Goal: Information Seeking & Learning: Learn about a topic

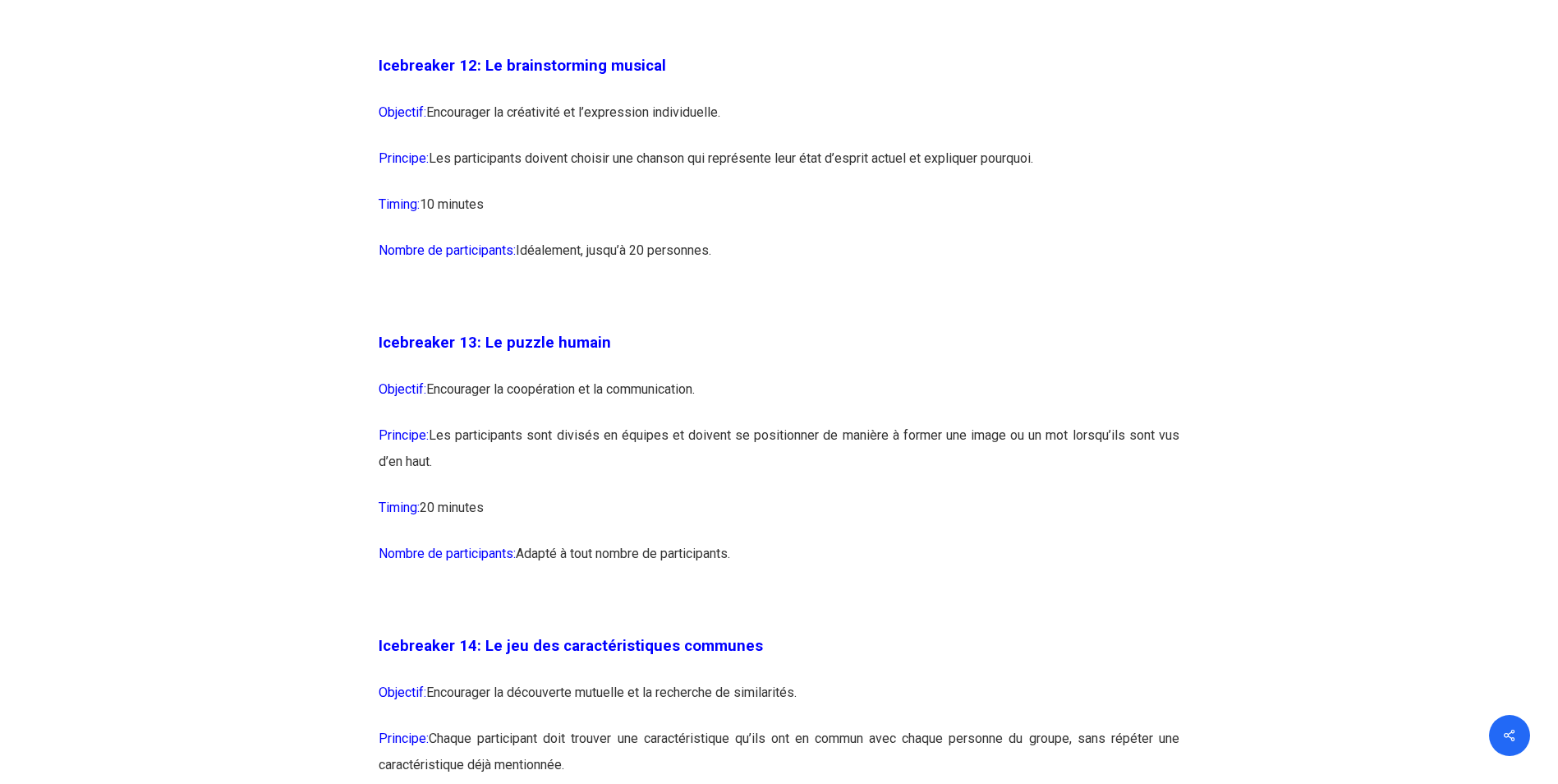
scroll to position [7310, 0]
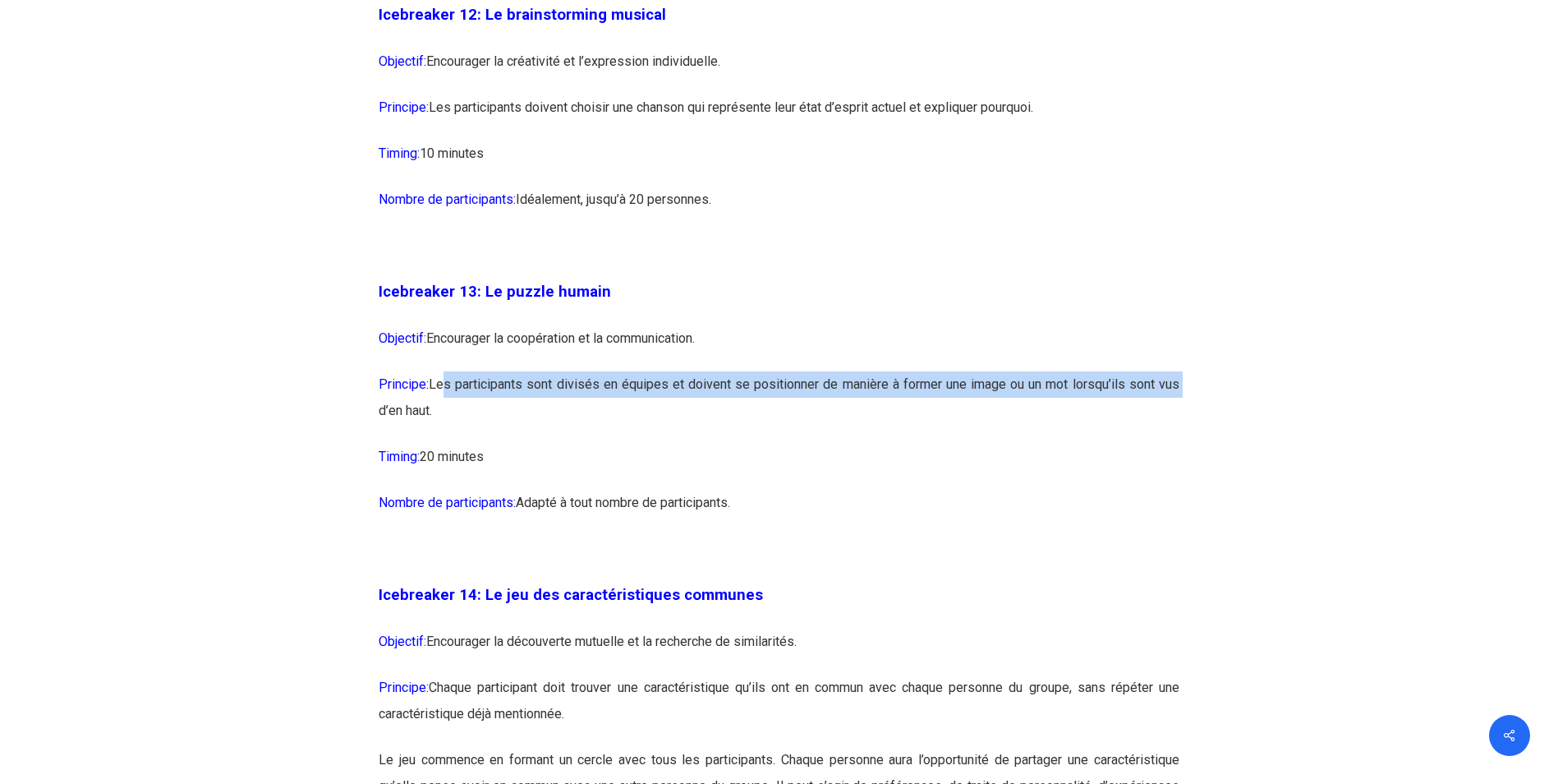
drag, startPoint x: 444, startPoint y: 445, endPoint x: 1177, endPoint y: 445, distance: 733.0
click at [1177, 444] on p "Principe: Les participants sont divisés en équipes et doivent se positionner de…" at bounding box center [779, 407] width 801 height 72
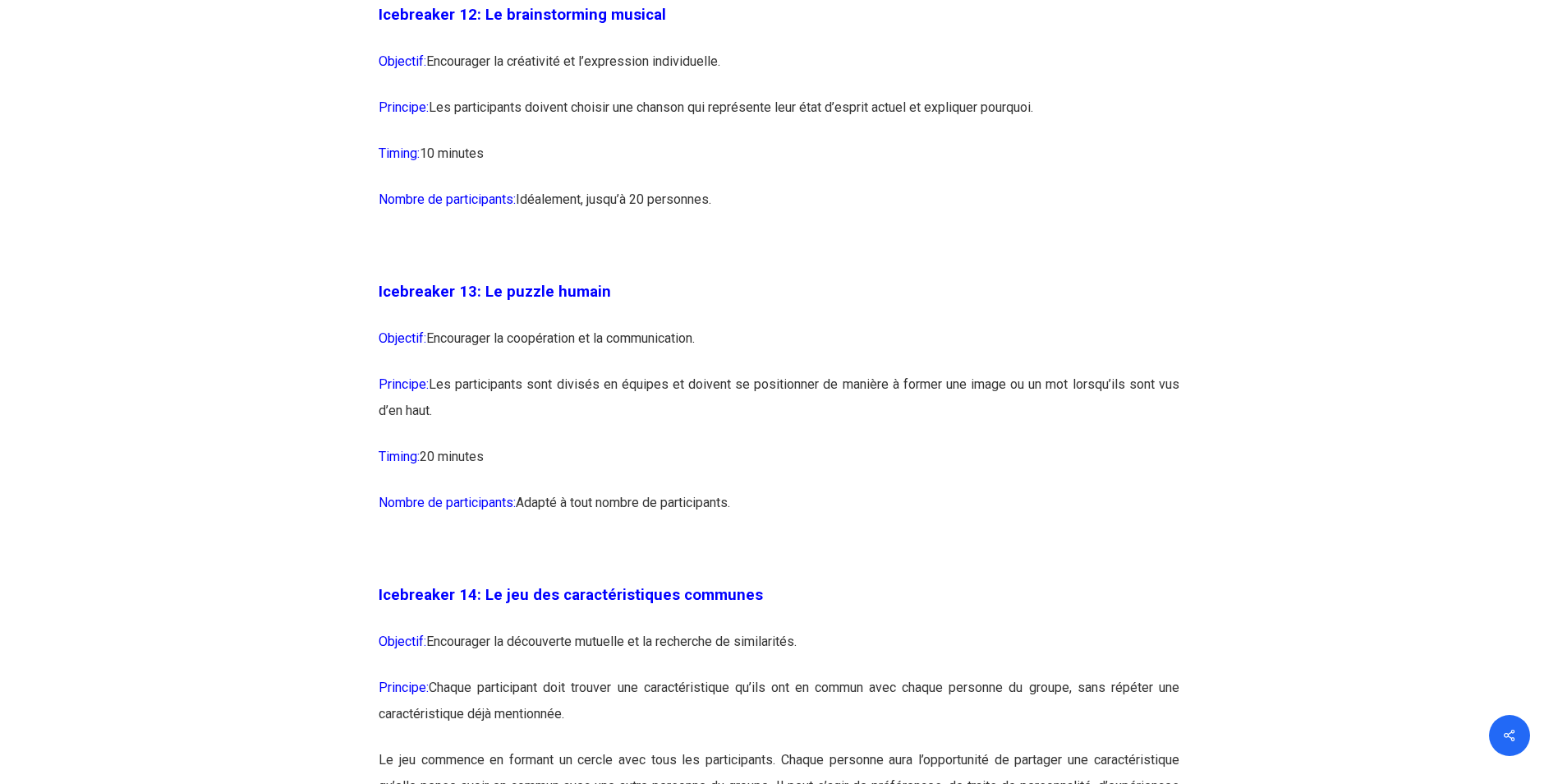
click at [605, 444] on p "Principe: Les participants sont divisés en équipes et doivent se positionner de…" at bounding box center [779, 407] width 801 height 72
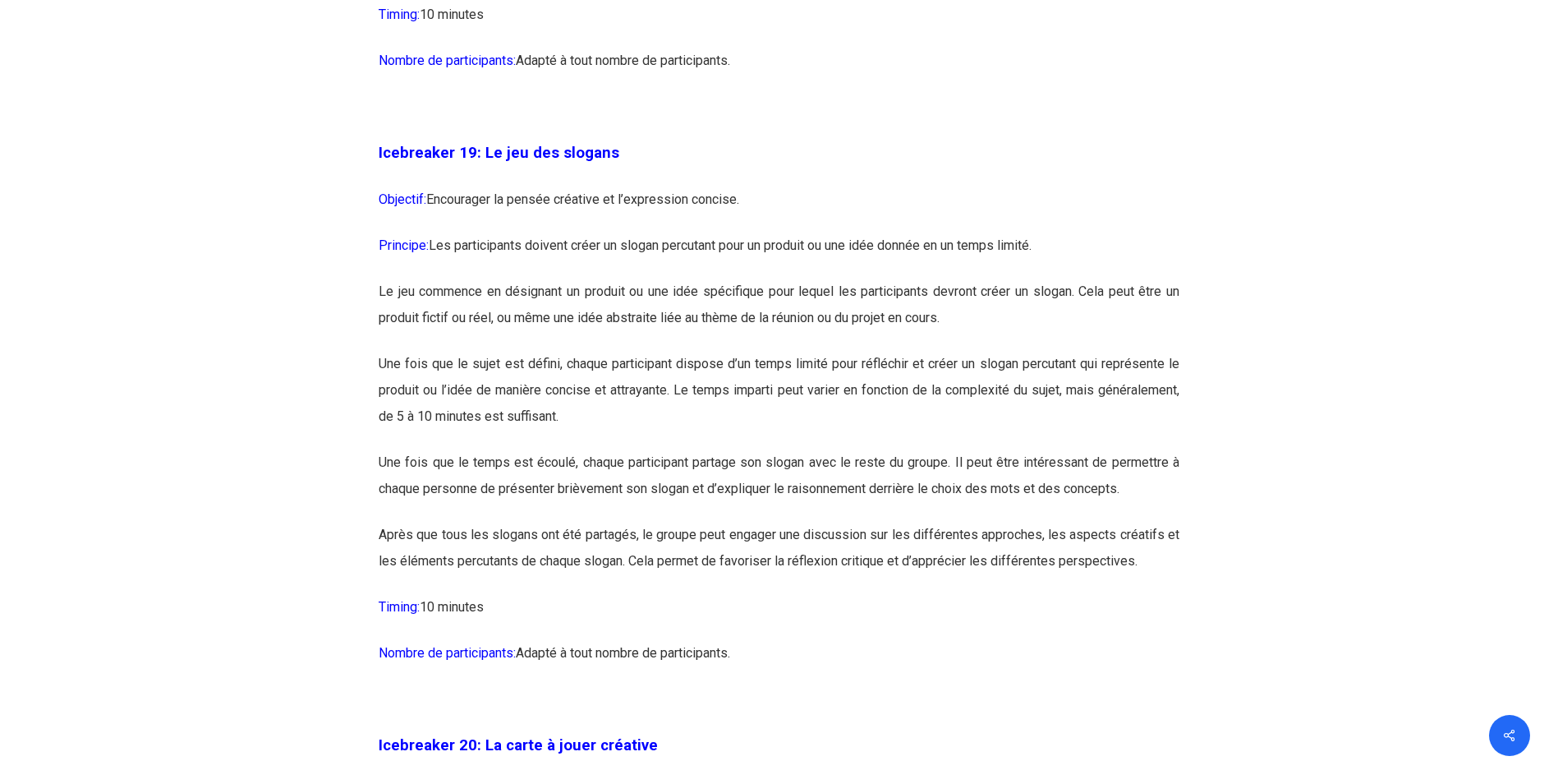
scroll to position [10513, 0]
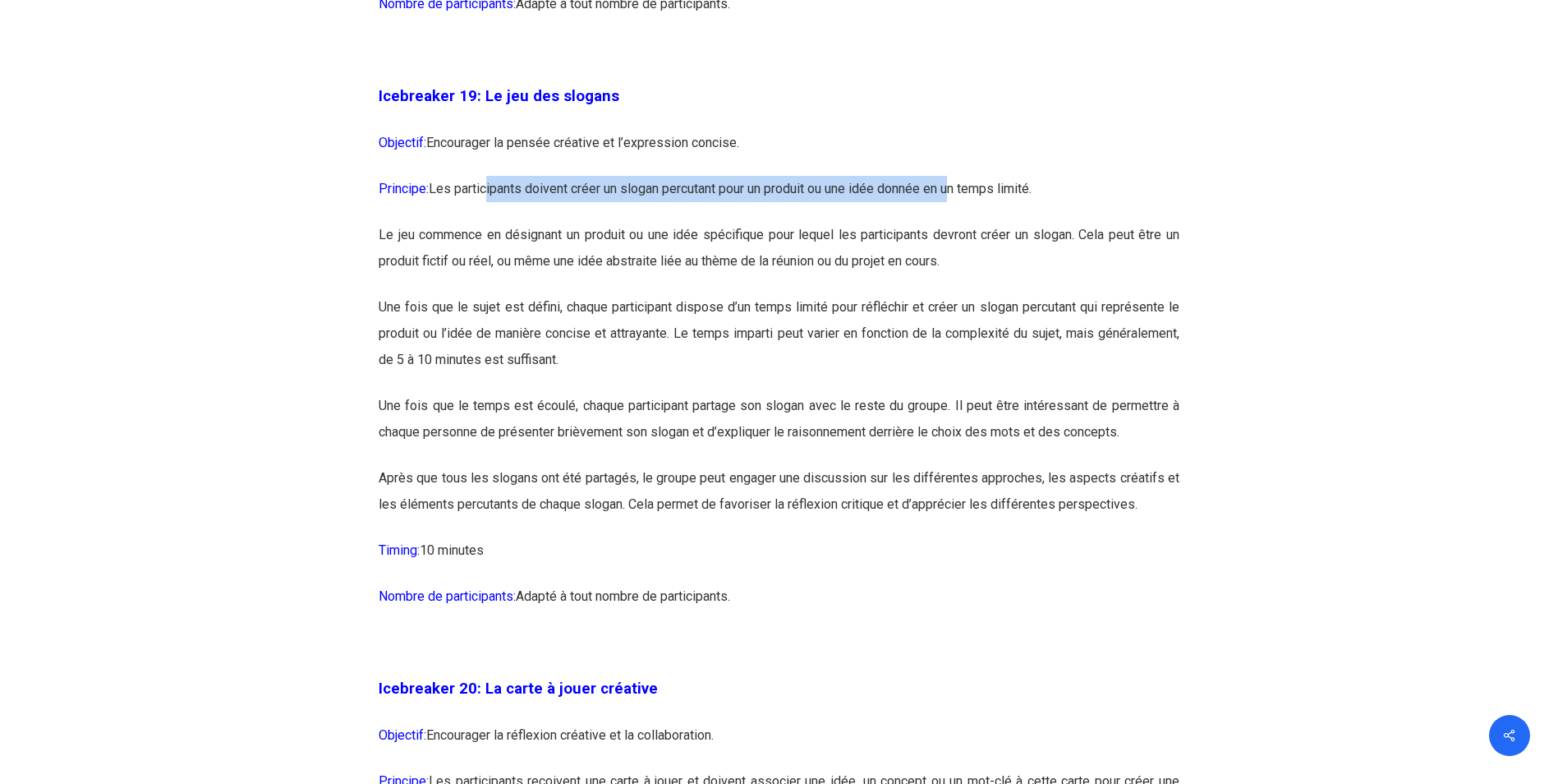
drag, startPoint x: 490, startPoint y: 248, endPoint x: 962, endPoint y: 253, distance: 472.0
click at [962, 221] on p "Principe: Les participants doivent créer un slogan percutant pour un produit ou…" at bounding box center [779, 198] width 801 height 46
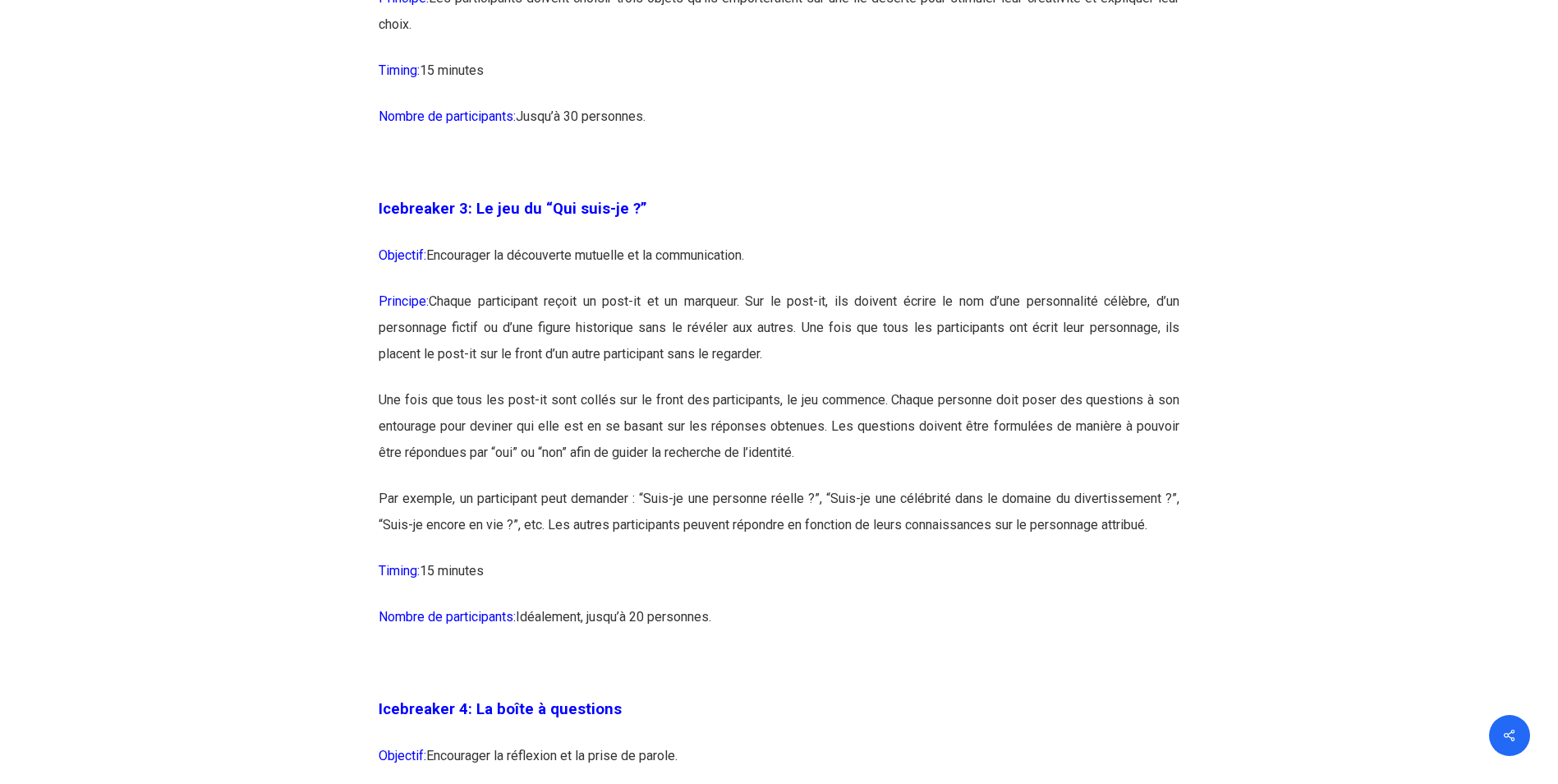
scroll to position [1953, 0]
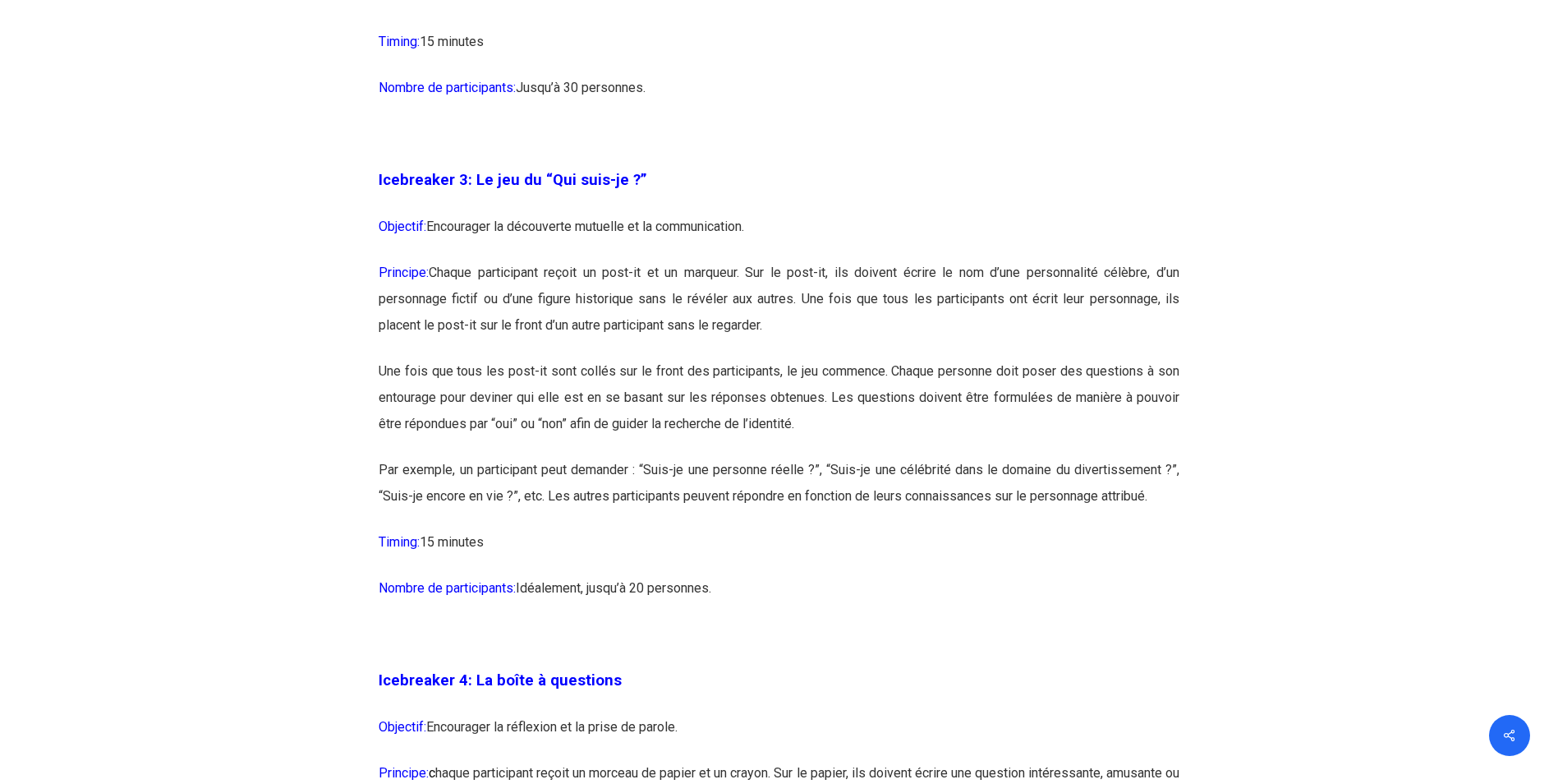
drag, startPoint x: 722, startPoint y: 581, endPoint x: 540, endPoint y: 560, distance: 183.2
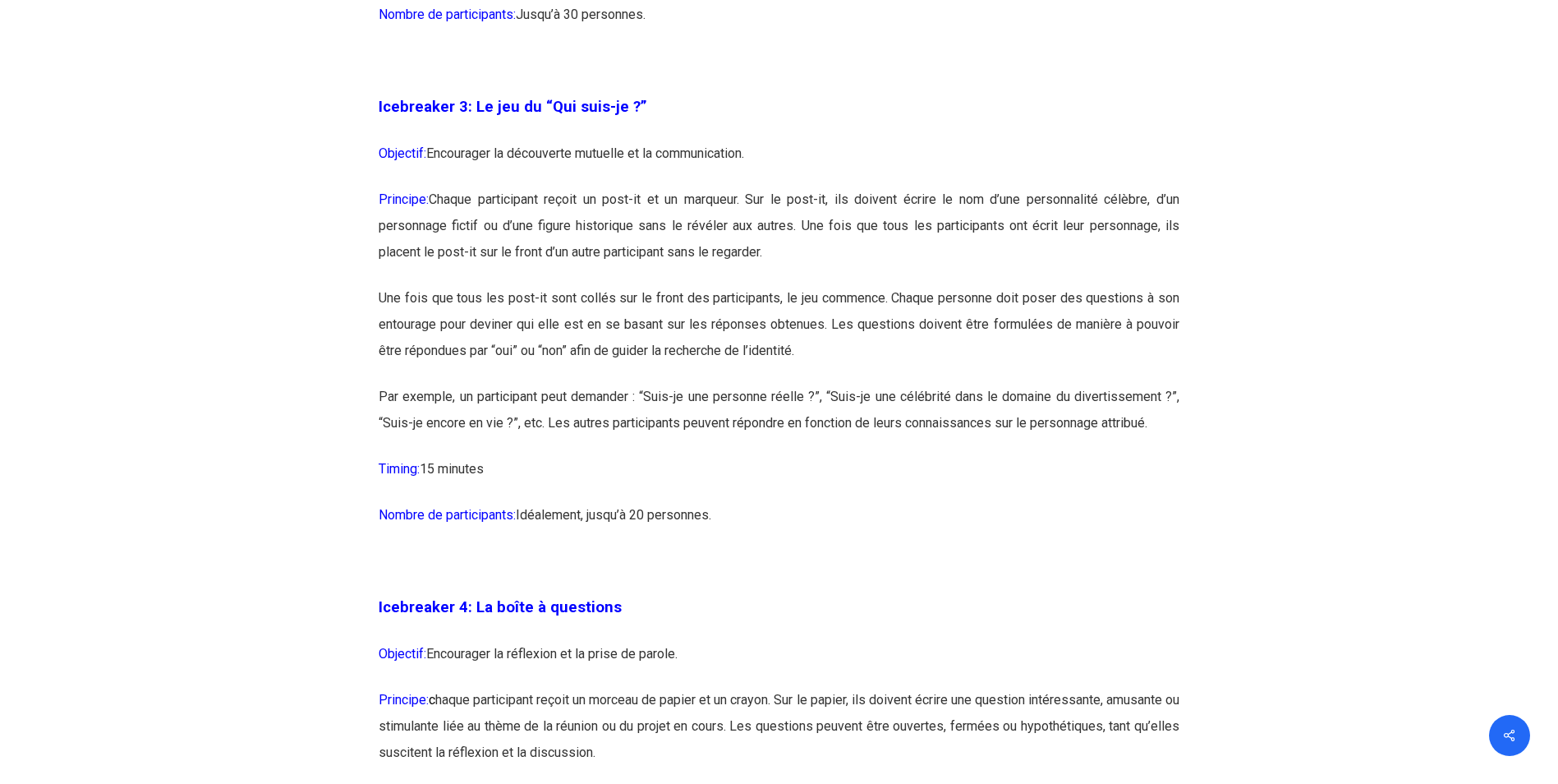
scroll to position [2199, 0]
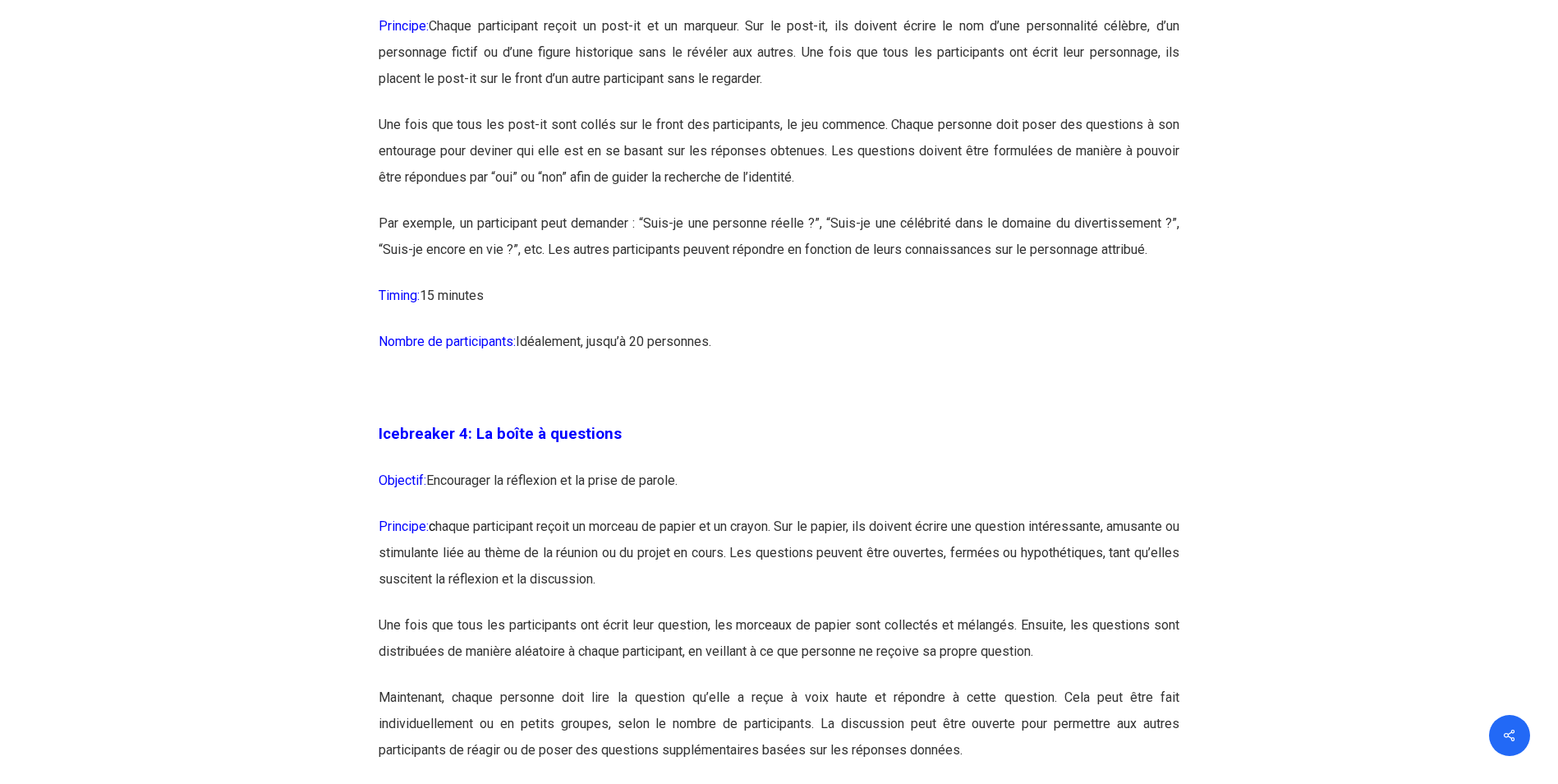
click at [462, 479] on p "Objectif: Encourager la réflexion et la prise de parole." at bounding box center [779, 490] width 801 height 46
drag, startPoint x: 438, startPoint y: 476, endPoint x: 587, endPoint y: 475, distance: 149.0
click at [587, 475] on p "Objectif: Encourager la réflexion et la prise de parole." at bounding box center [779, 490] width 801 height 46
drag, startPoint x: 587, startPoint y: 475, endPoint x: 665, endPoint y: 494, distance: 80.3
click at [665, 494] on p "Objectif: Encourager la réflexion et la prise de parole." at bounding box center [779, 490] width 801 height 46
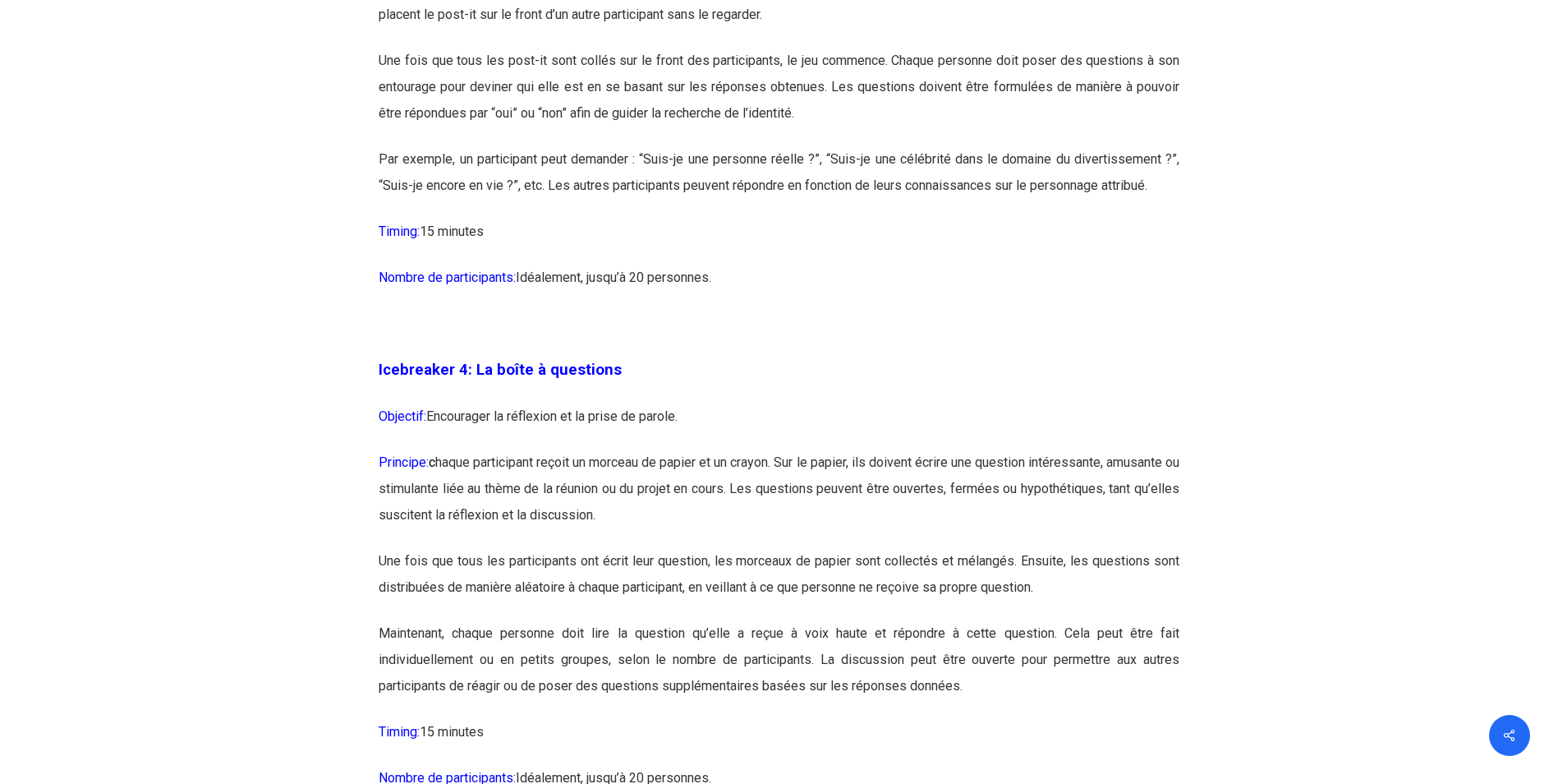
scroll to position [2364, 0]
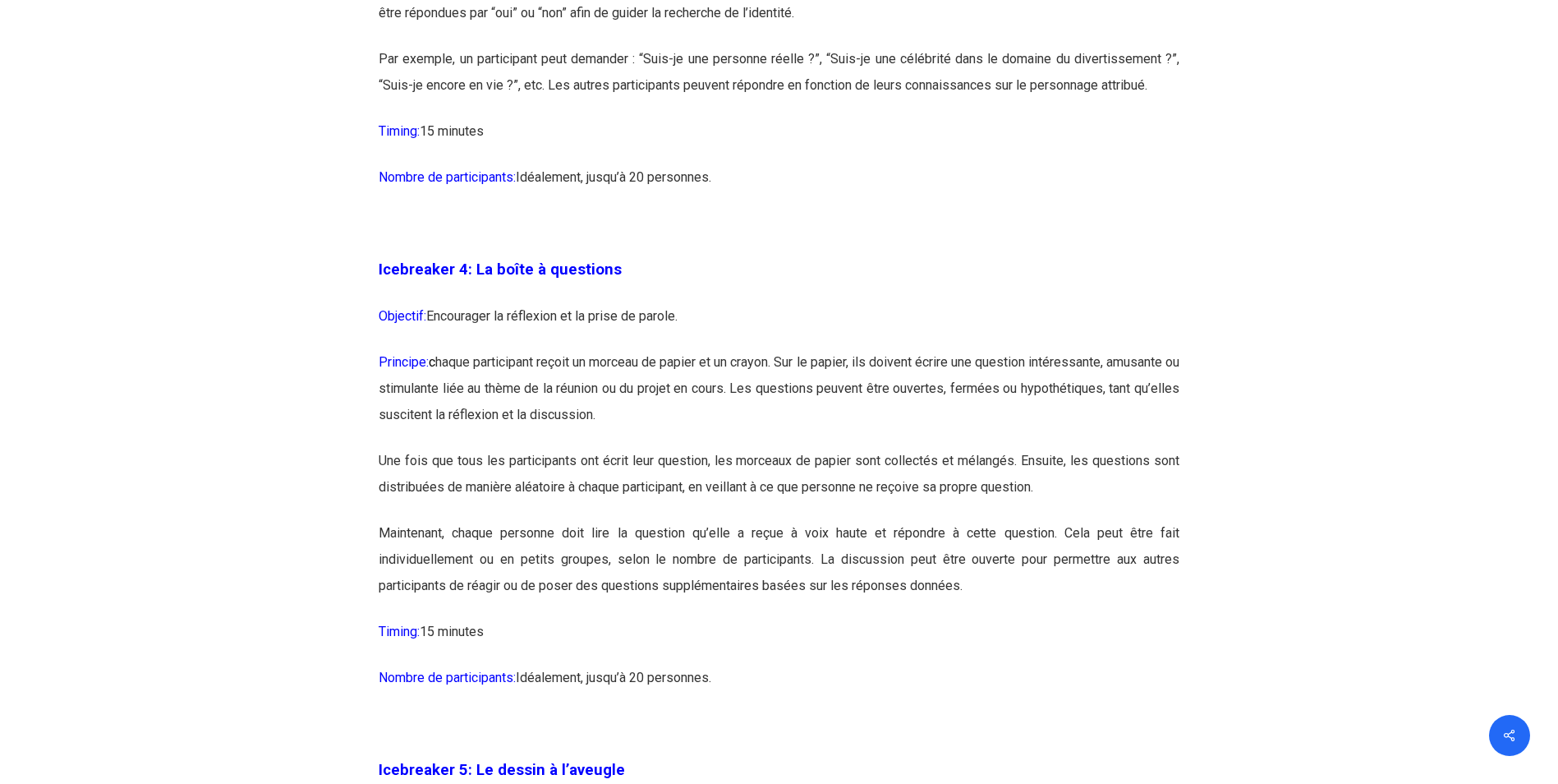
click at [437, 314] on p "Objectif: Encourager la réflexion et la prise de parole." at bounding box center [779, 325] width 801 height 46
click at [430, 313] on p "Objectif: Encourager la réflexion et la prise de parole." at bounding box center [779, 325] width 801 height 46
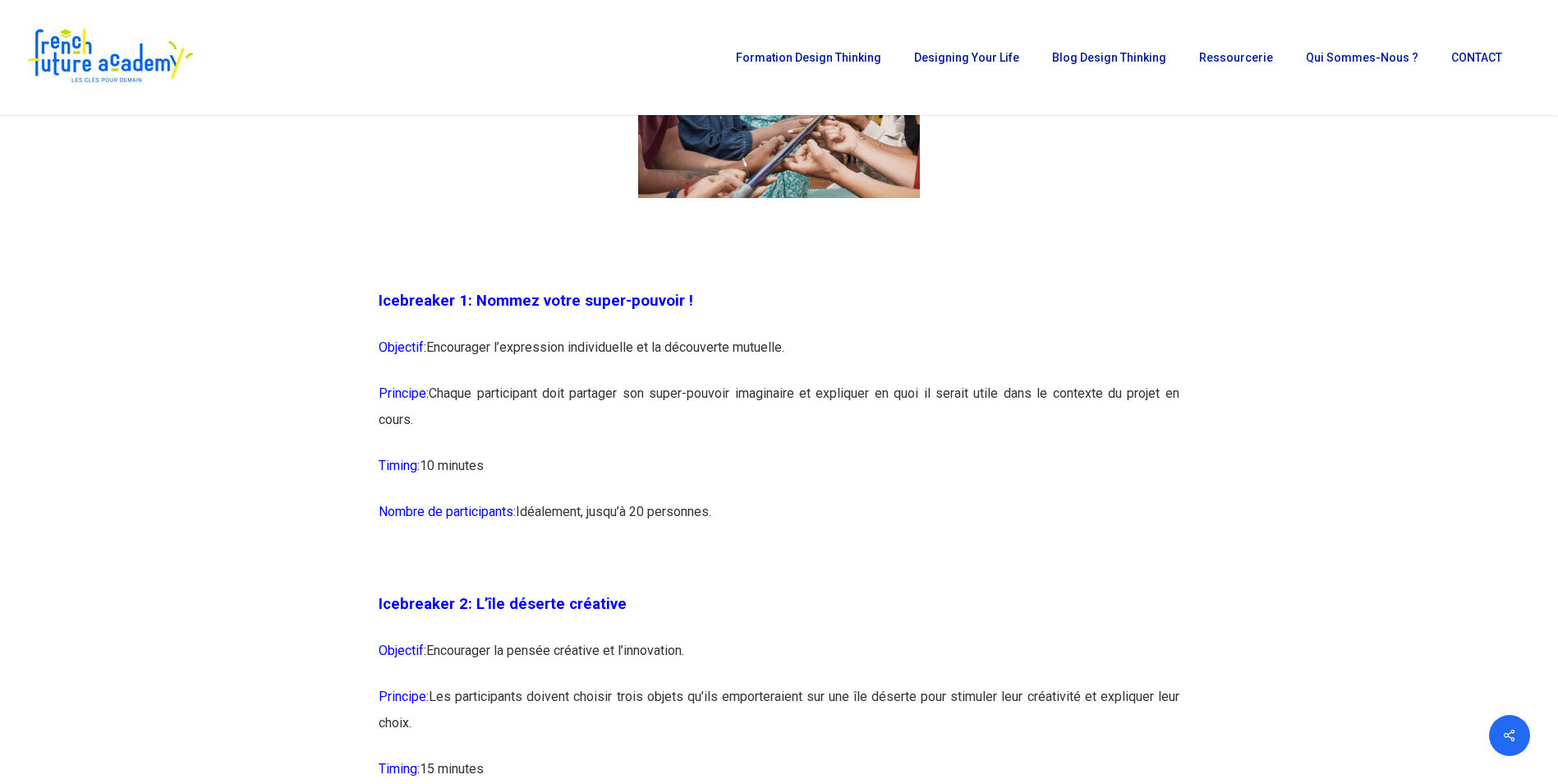
scroll to position [1214, 0]
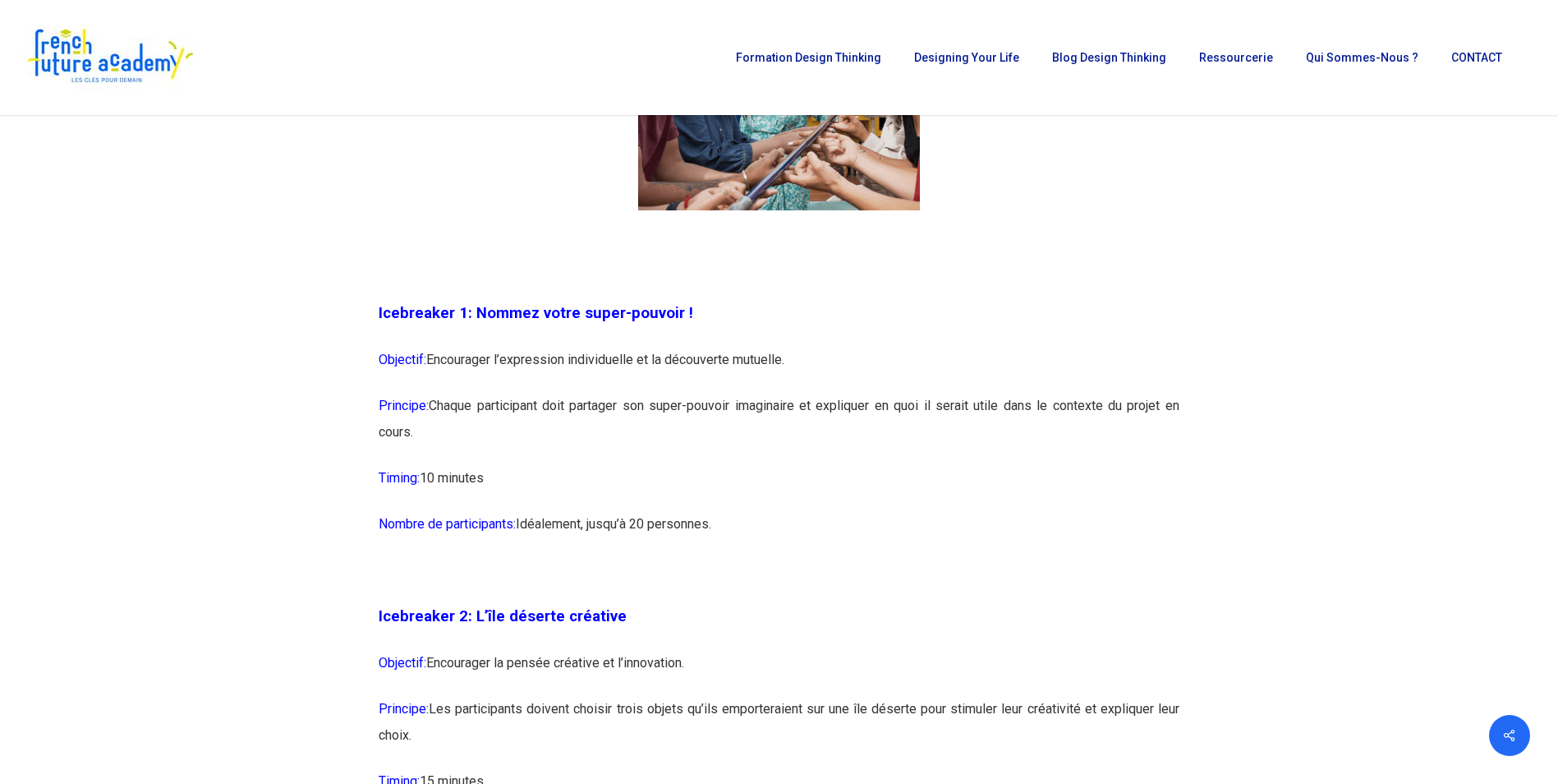
drag, startPoint x: 749, startPoint y: 528, endPoint x: 368, endPoint y: 310, distance: 439.0
drag, startPoint x: 368, startPoint y: 310, endPoint x: 454, endPoint y: 340, distance: 91.1
click at [454, 340] on p "Icebreaker 1: Nommez votre super-pouvoir !" at bounding box center [779, 324] width 801 height 47
click at [472, 316] on span "Icebreaker 1: Nommez votre super-pouvoir !" at bounding box center [536, 312] width 314 height 18
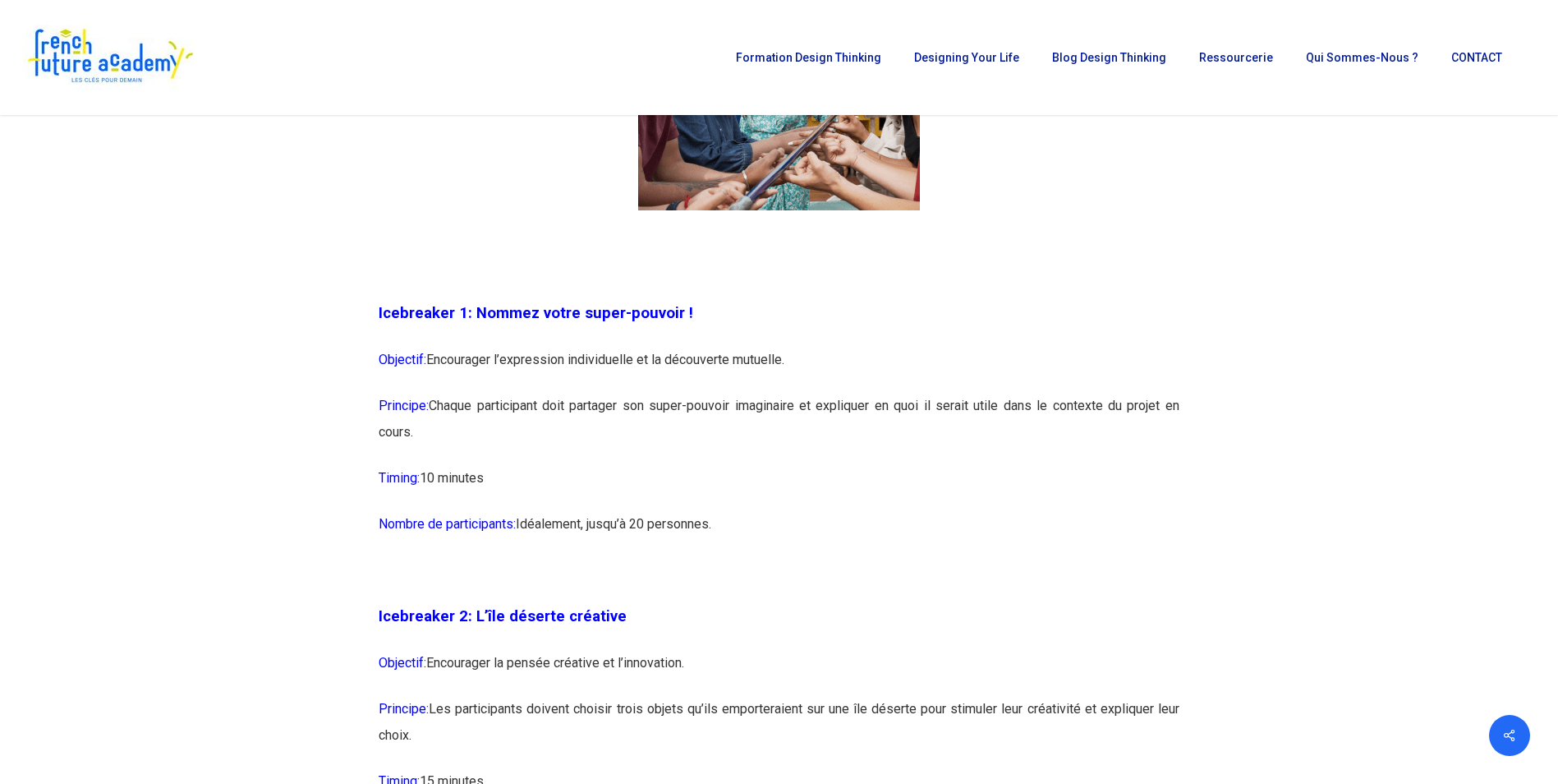
drag, startPoint x: 474, startPoint y: 311, endPoint x: 751, endPoint y: 438, distance: 304.7
copy div "Nommez votre super-pouvoir ! Objectif: Encourager l’expression individuelle et …"
